Goal: Navigation & Orientation: Find specific page/section

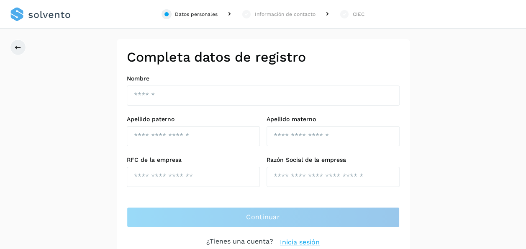
scroll to position [7, 0]
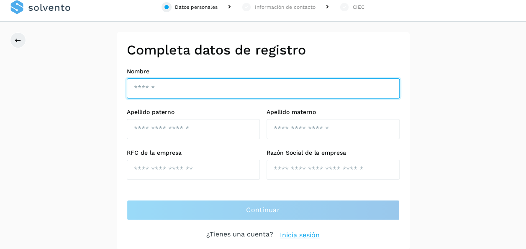
click at [214, 87] on input "text" at bounding box center [263, 88] width 273 height 20
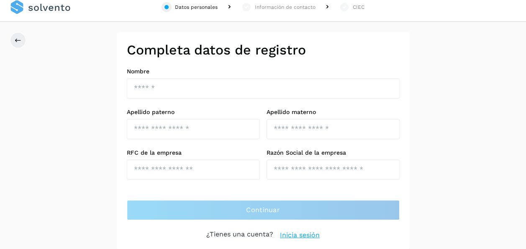
click at [293, 54] on h2 "Completa datos de registro" at bounding box center [263, 50] width 273 height 16
click at [299, 234] on link "Inicia sesión" at bounding box center [300, 235] width 40 height 10
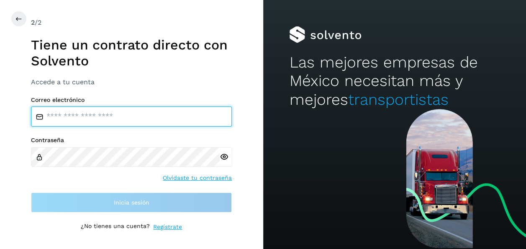
type input "**********"
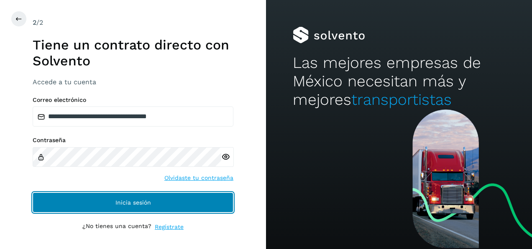
click at [153, 201] on button "Inicia sesión" at bounding box center [133, 202] width 201 height 20
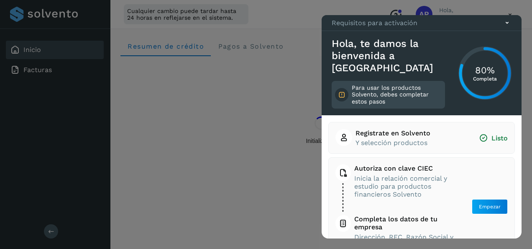
click at [506, 27] on icon at bounding box center [507, 22] width 9 height 9
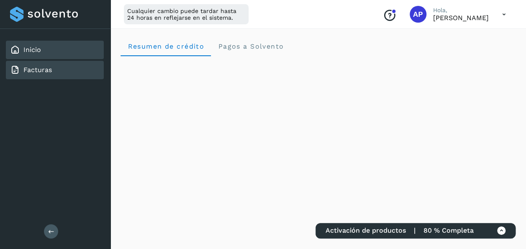
click at [30, 65] on div "Facturas" at bounding box center [31, 70] width 42 height 10
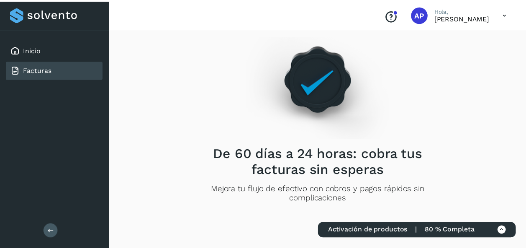
scroll to position [26, 0]
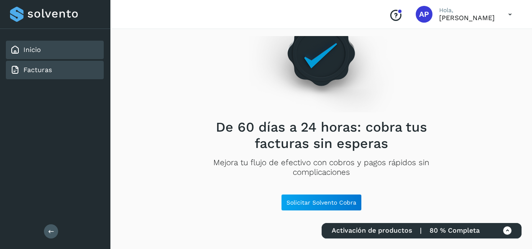
click at [33, 49] on link "Inicio" at bounding box center [32, 50] width 18 height 8
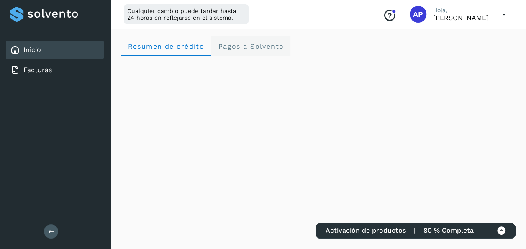
click at [270, 52] on Solvento "Pagos a Solvento" at bounding box center [251, 46] width 80 height 20
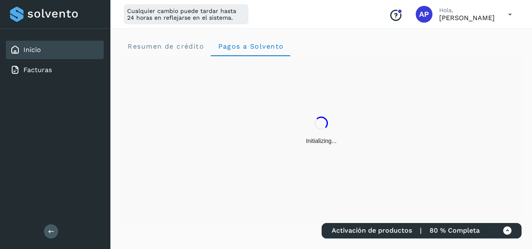
click at [475, 20] on p "[PERSON_NAME]" at bounding box center [468, 18] width 56 height 8
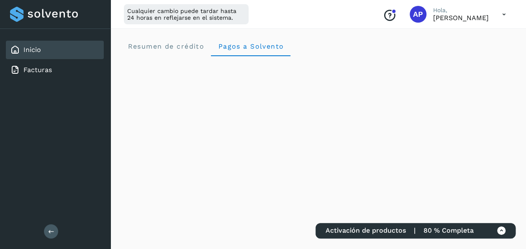
click at [507, 14] on icon at bounding box center [504, 14] width 17 height 17
click at [465, 38] on div "Documentación" at bounding box center [463, 38] width 100 height 16
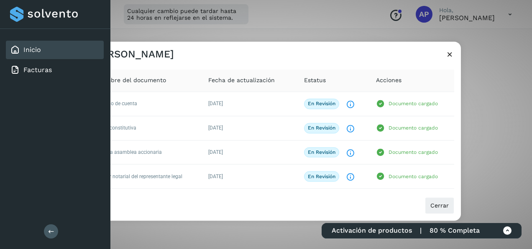
click at [454, 57] on icon at bounding box center [450, 54] width 9 height 9
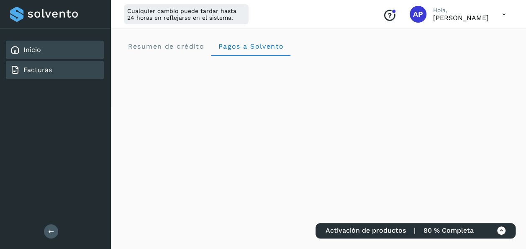
click at [33, 71] on link "Facturas" at bounding box center [37, 70] width 28 height 8
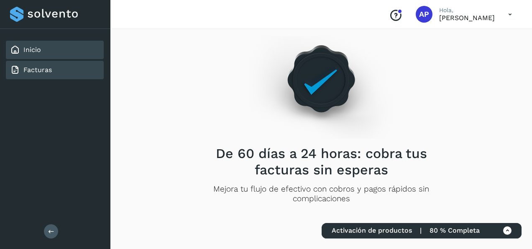
click at [37, 51] on link "Inicio" at bounding box center [32, 50] width 18 height 8
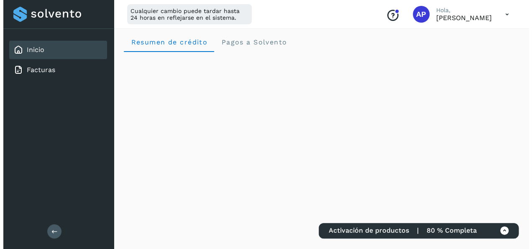
scroll to position [4, 0]
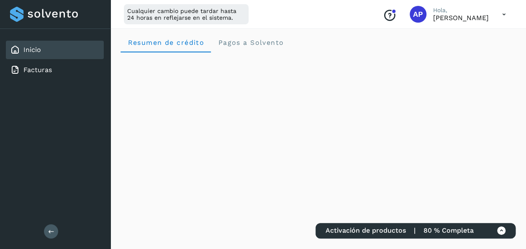
click at [503, 229] on icon at bounding box center [501, 230] width 9 height 9
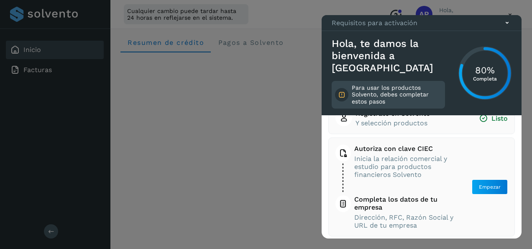
scroll to position [23, 0]
